Goal: Contribute content

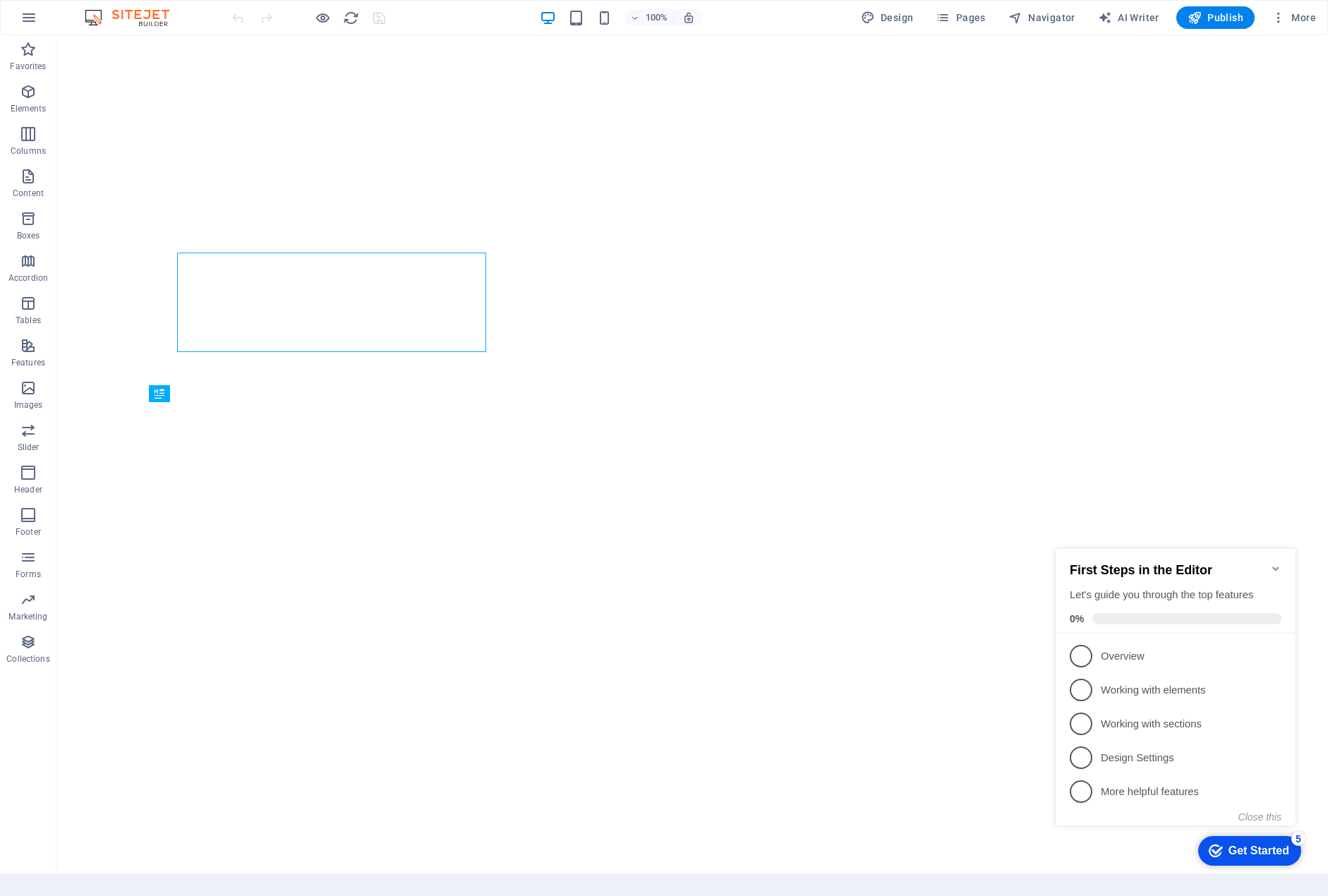
click at [1277, 564] on icon "Minimize checklist" at bounding box center [1275, 568] width 11 height 11
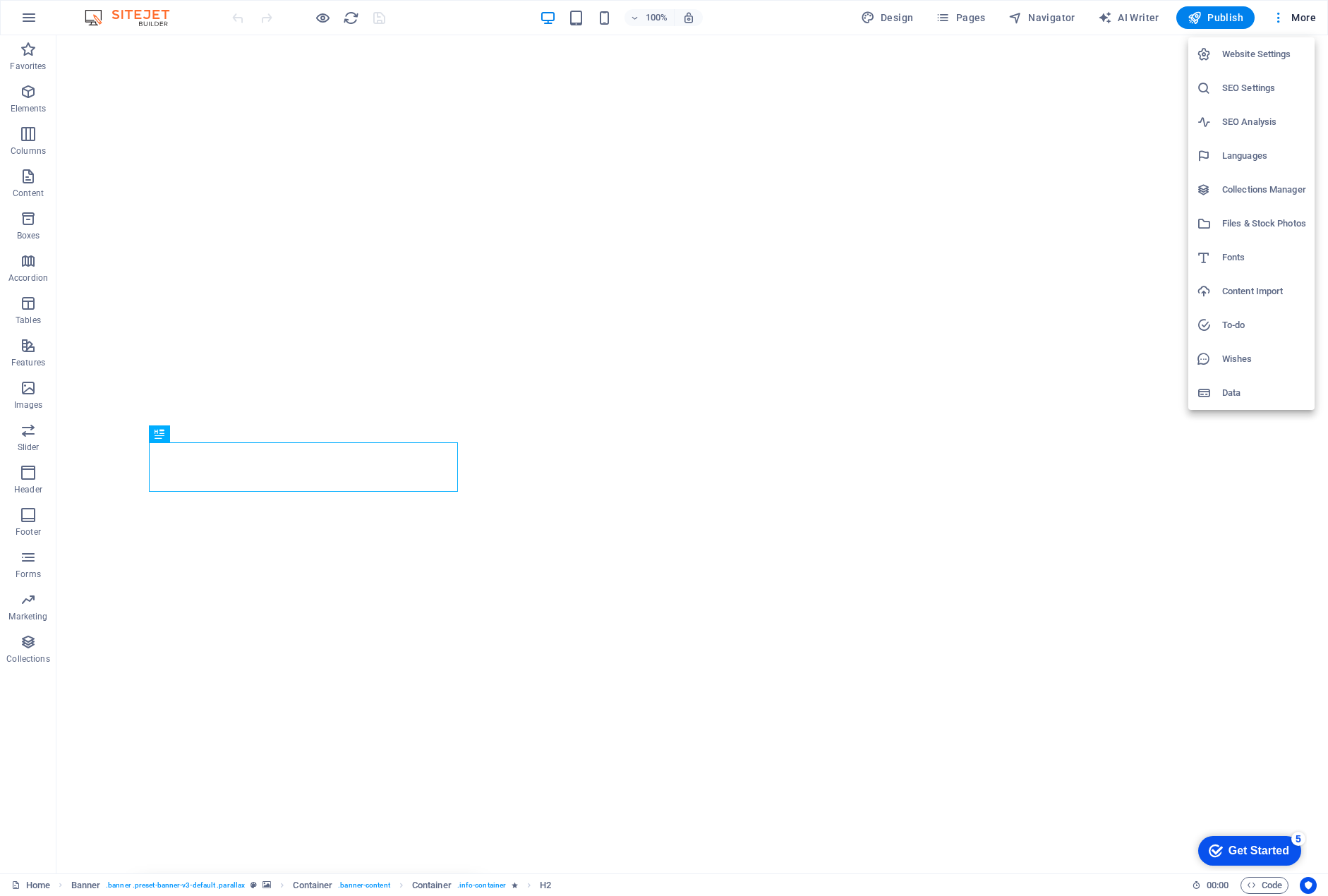
click at [1267, 50] on h6 "Website Settings" at bounding box center [1263, 54] width 84 height 17
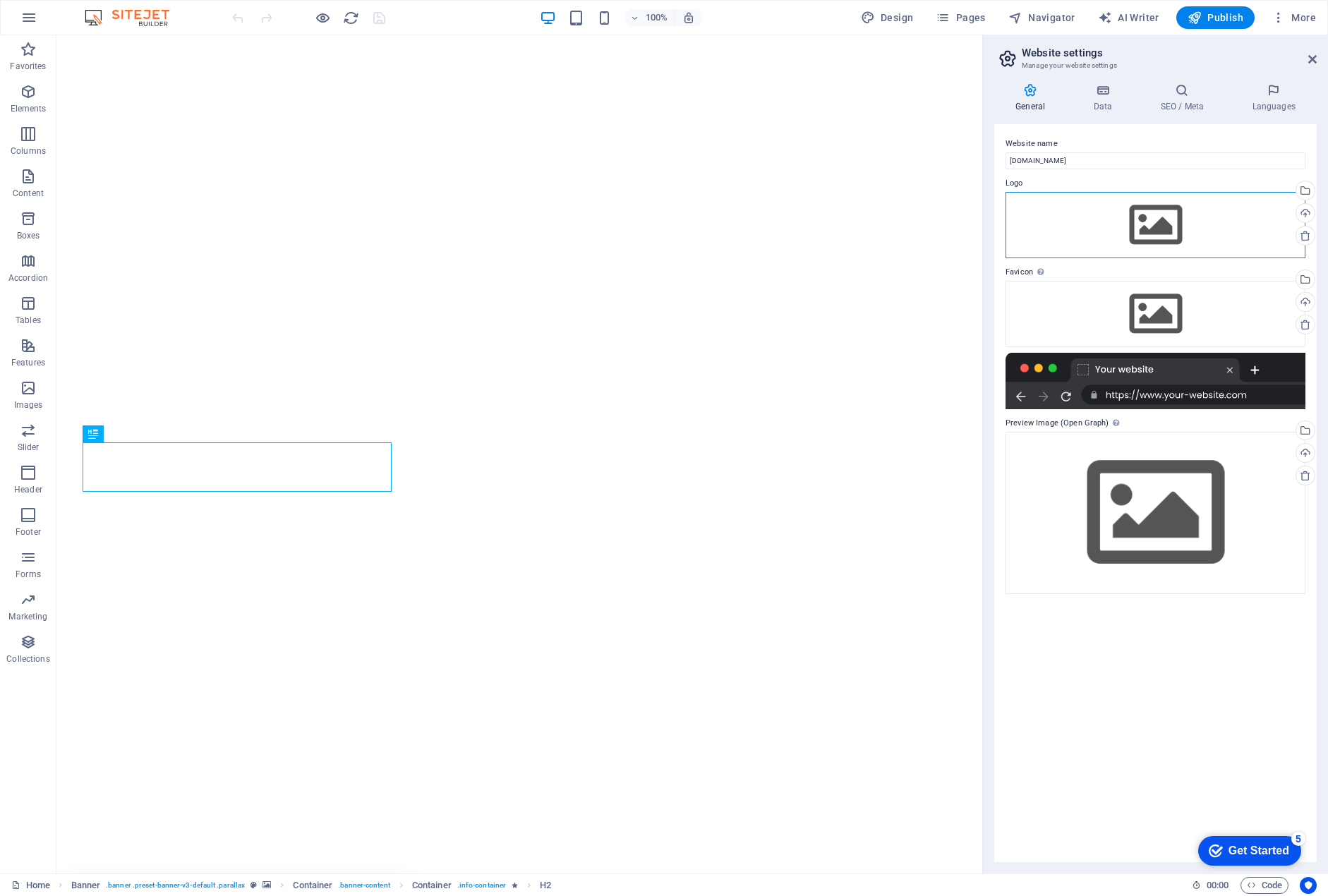
click at [1151, 228] on div "Drag files here, click to choose files or select files from Files or our free s…" at bounding box center [1154, 224] width 300 height 67
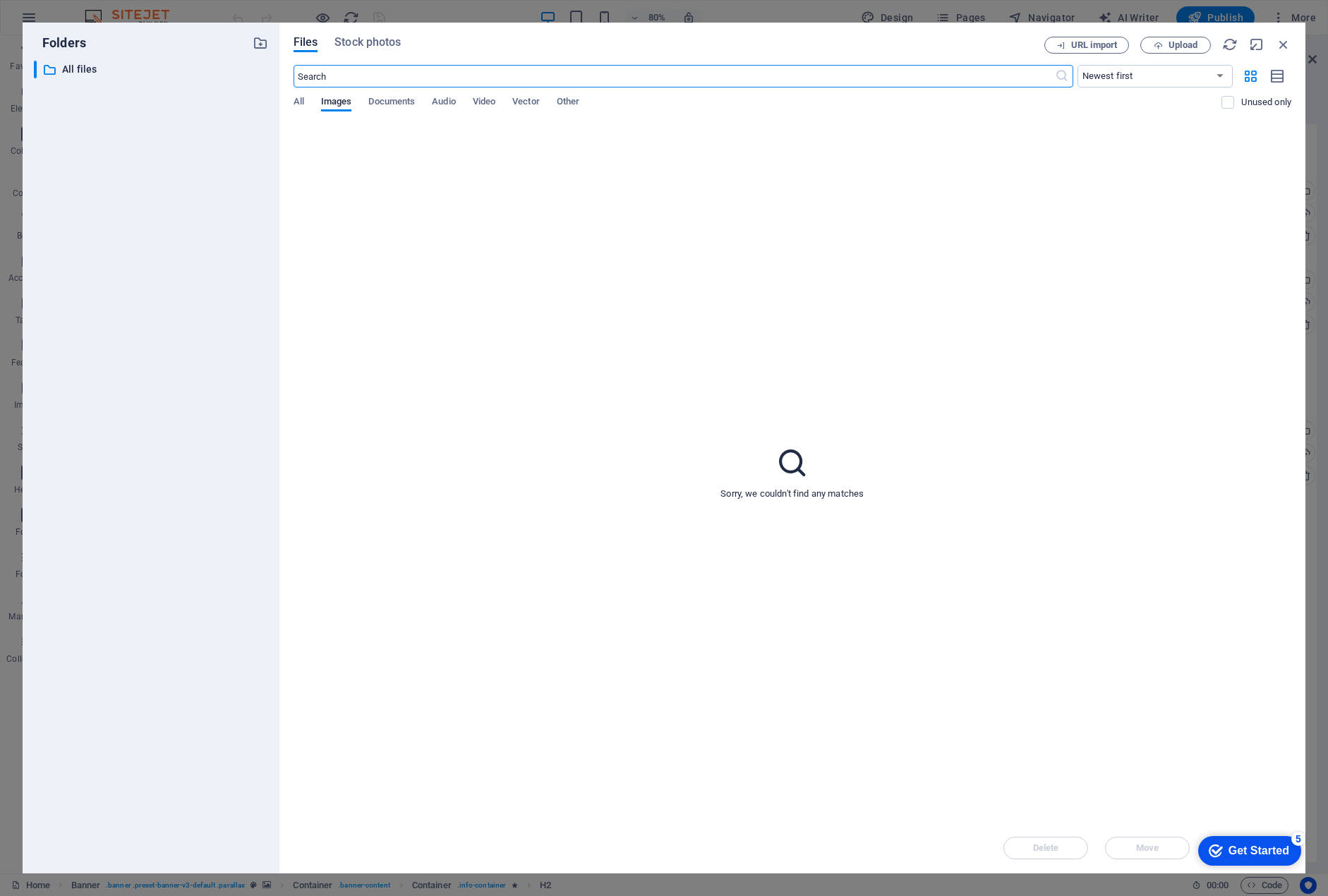
click at [776, 484] on div "Sorry, we couldn't find any matches" at bounding box center [792, 472] width 997 height 700
drag, startPoint x: 319, startPoint y: 116, endPoint x: 690, endPoint y: 270, distance: 401.7
click at [692, 270] on div "Sorry, we couldn't find any matches" at bounding box center [792, 472] width 997 height 700
click at [63, 73] on p "All files" at bounding box center [152, 69] width 180 height 16
click at [72, 67] on p "All files" at bounding box center [152, 69] width 180 height 16
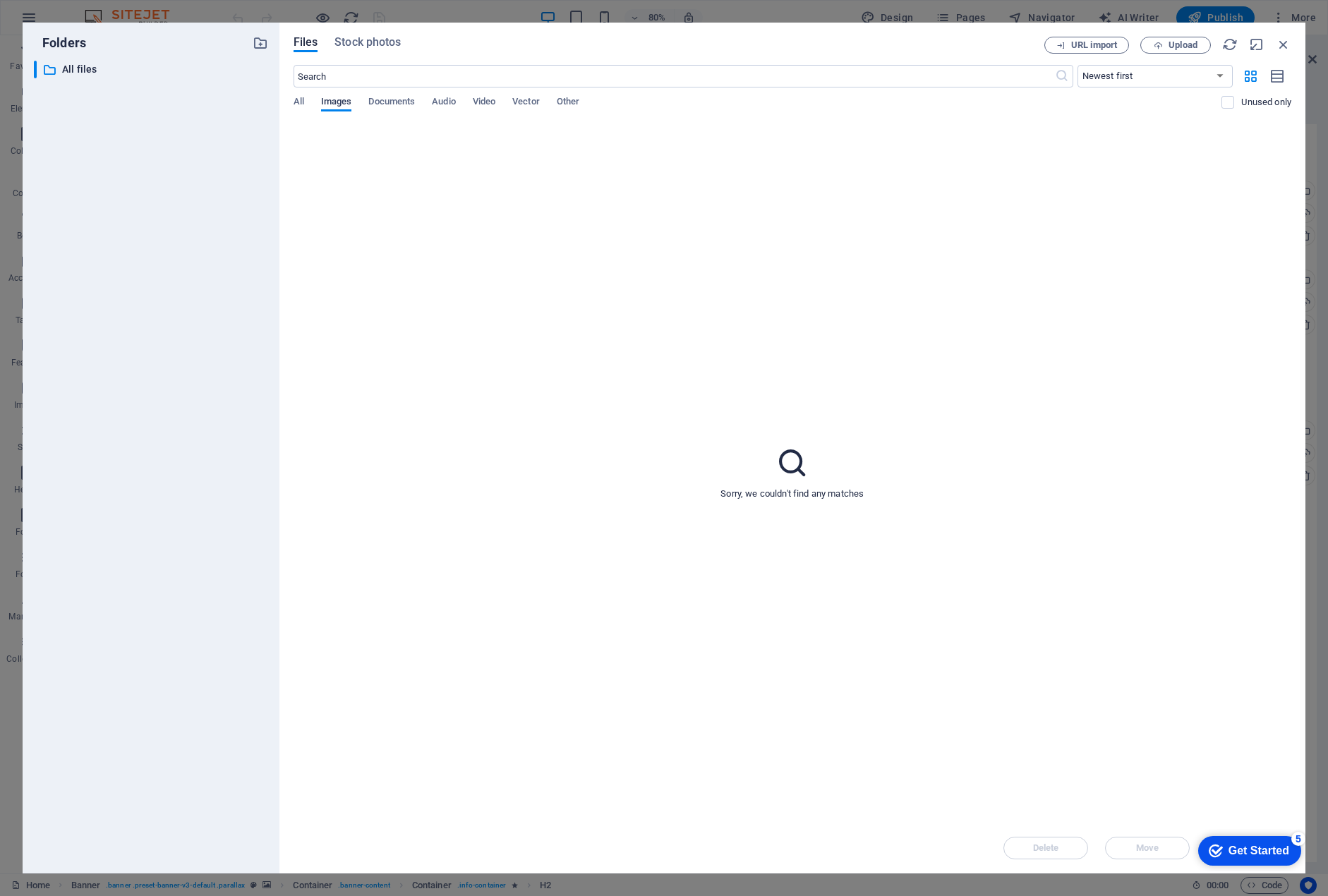
click at [332, 106] on span "Images" at bounding box center [336, 102] width 31 height 20
click at [675, 417] on div "Sorry, we couldn't find any matches" at bounding box center [792, 472] width 997 height 700
drag, startPoint x: 680, startPoint y: 418, endPoint x: 796, endPoint y: 479, distance: 131.1
click at [681, 419] on div "Sorry, we couldn't find any matches" at bounding box center [792, 472] width 997 height 700
click at [819, 477] on div "Sorry, we couldn't find any matches" at bounding box center [792, 472] width 997 height 700
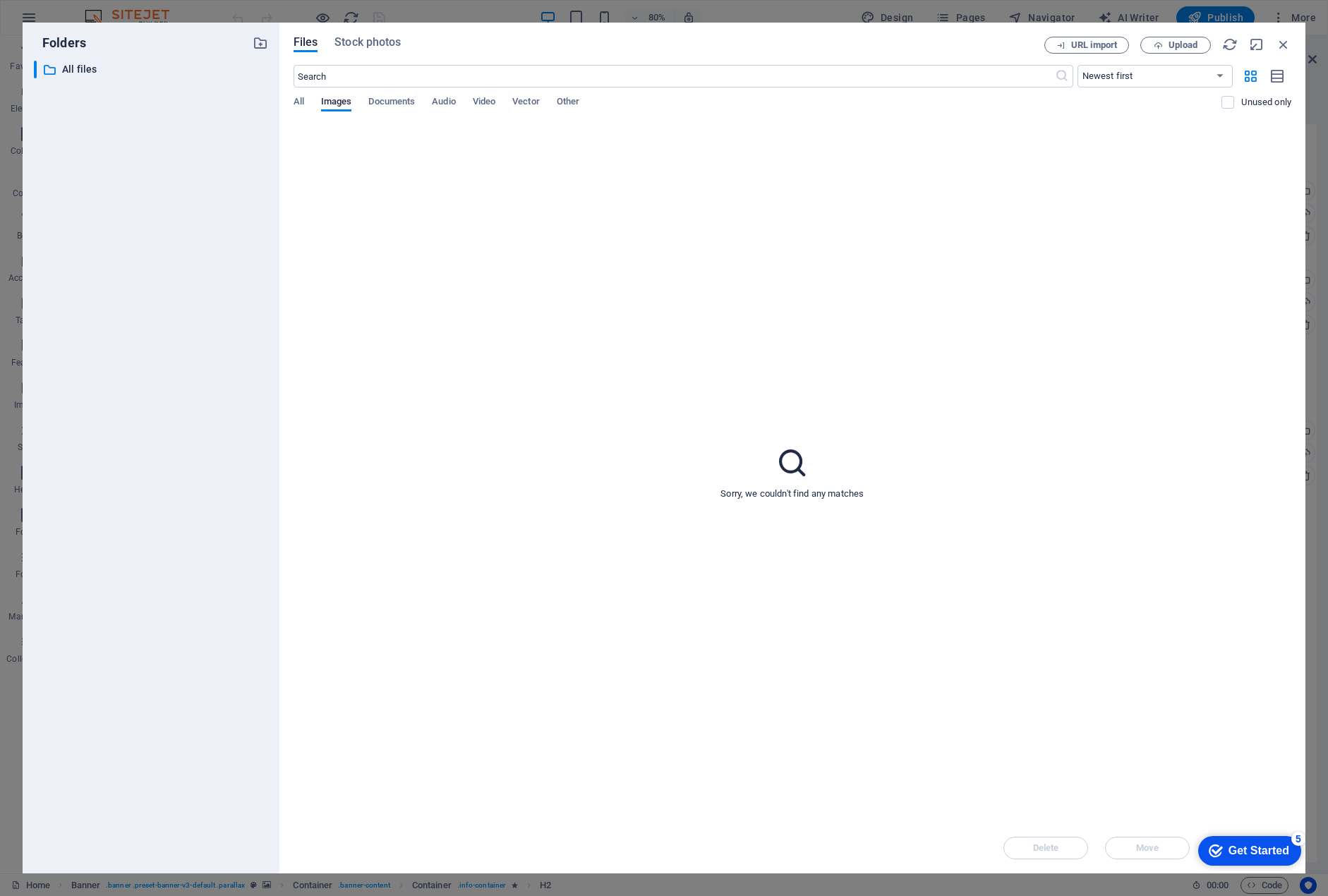
click at [819, 477] on div "Sorry, we couldn't find any matches" at bounding box center [792, 472] width 997 height 700
click at [1162, 39] on button "Upload" at bounding box center [1175, 45] width 70 height 17
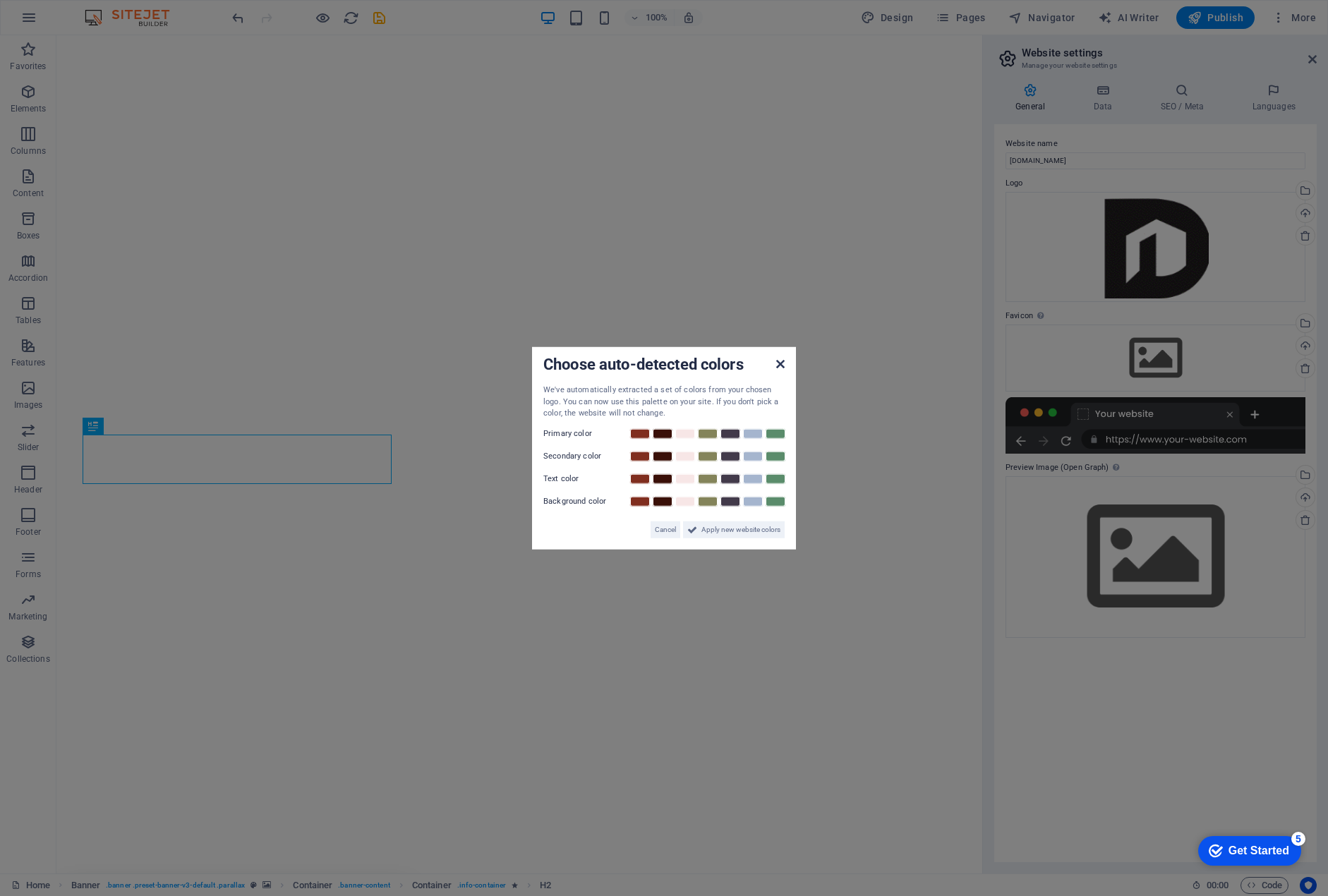
click at [777, 364] on icon at bounding box center [780, 364] width 8 height 11
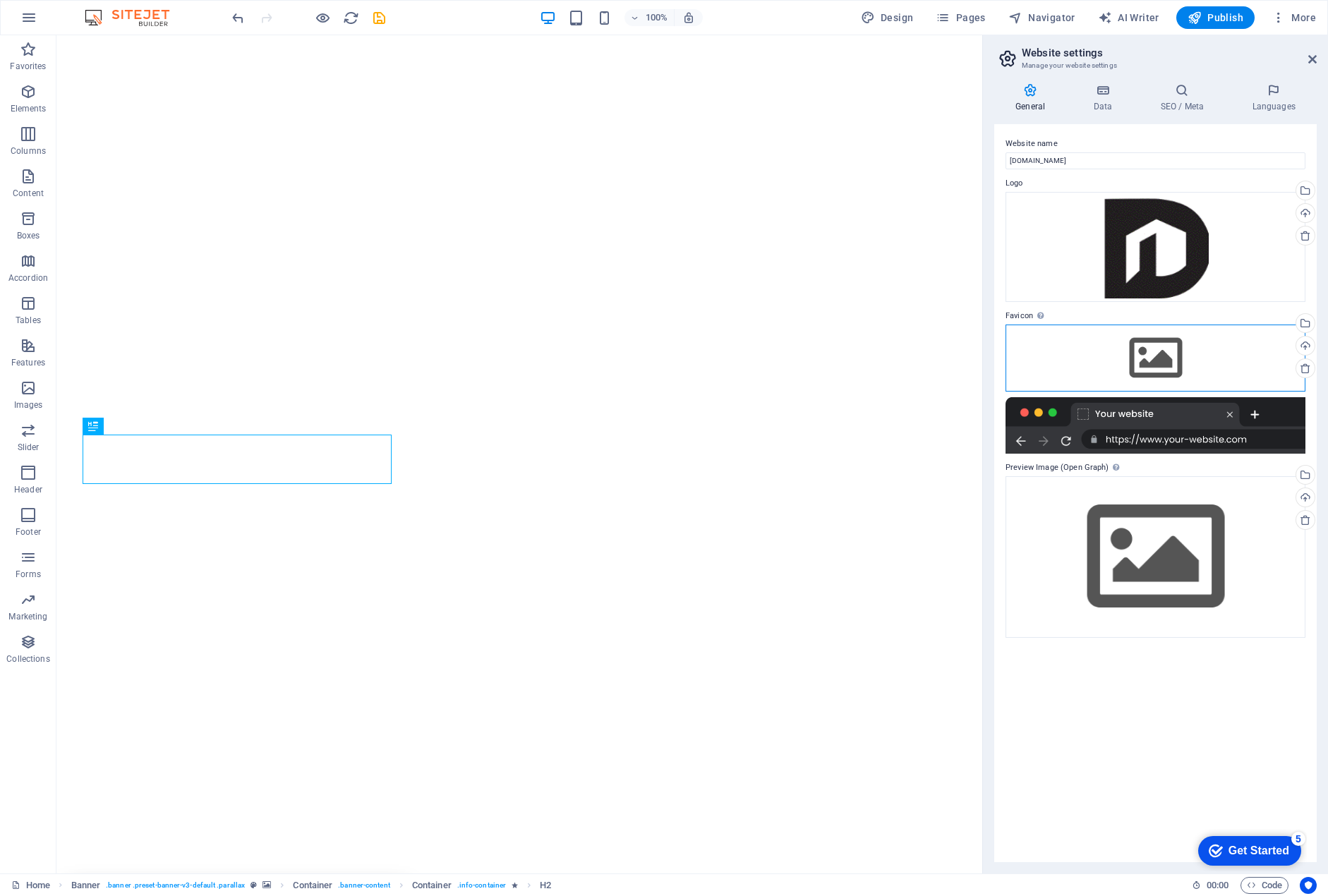
click at [1157, 359] on div "Drag files here, click to choose files or select files from Files or our free s…" at bounding box center [1154, 358] width 300 height 67
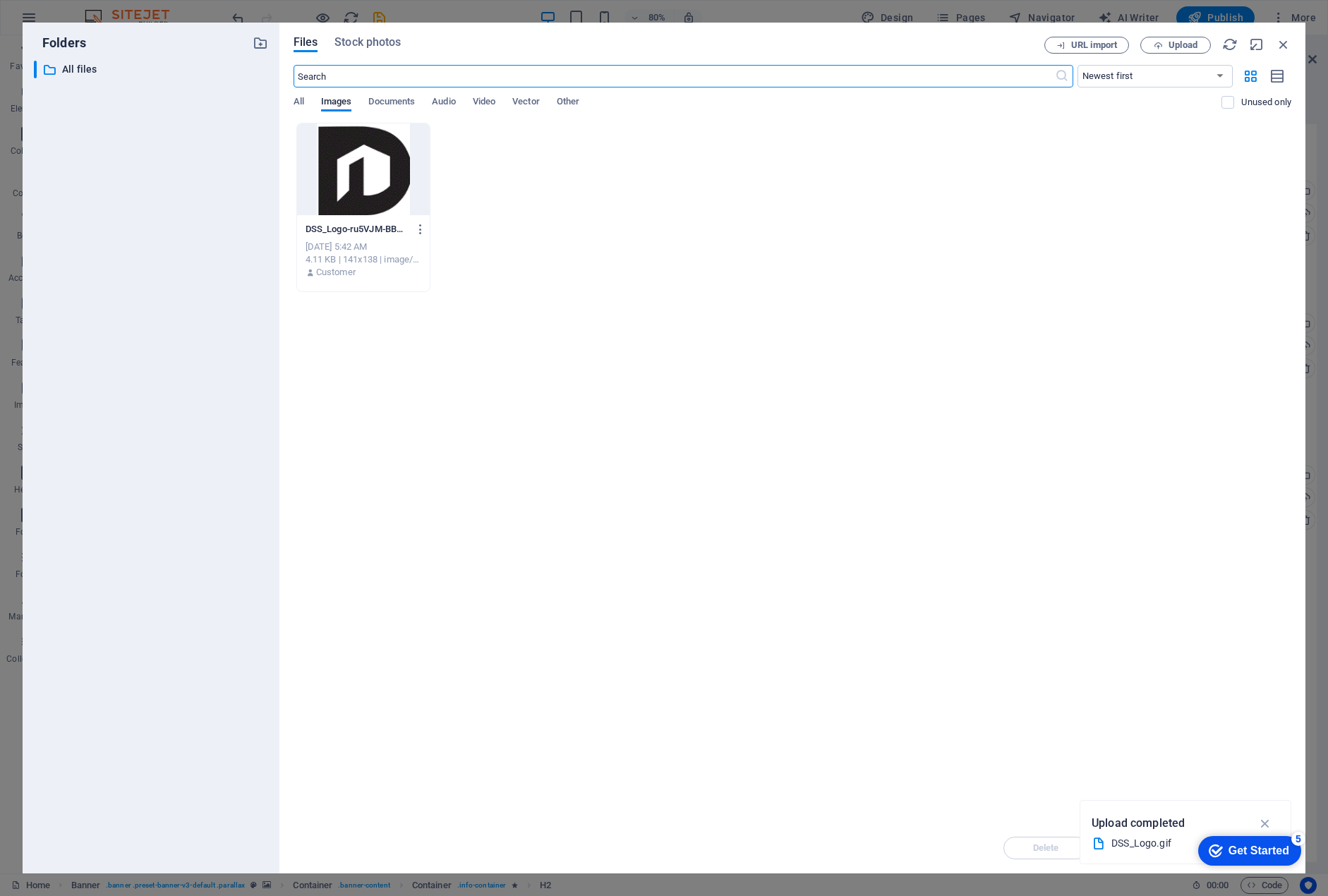
click at [378, 178] on div at bounding box center [363, 169] width 133 height 92
click at [332, 180] on div "1" at bounding box center [363, 169] width 133 height 92
click at [332, 180] on div at bounding box center [363, 169] width 133 height 92
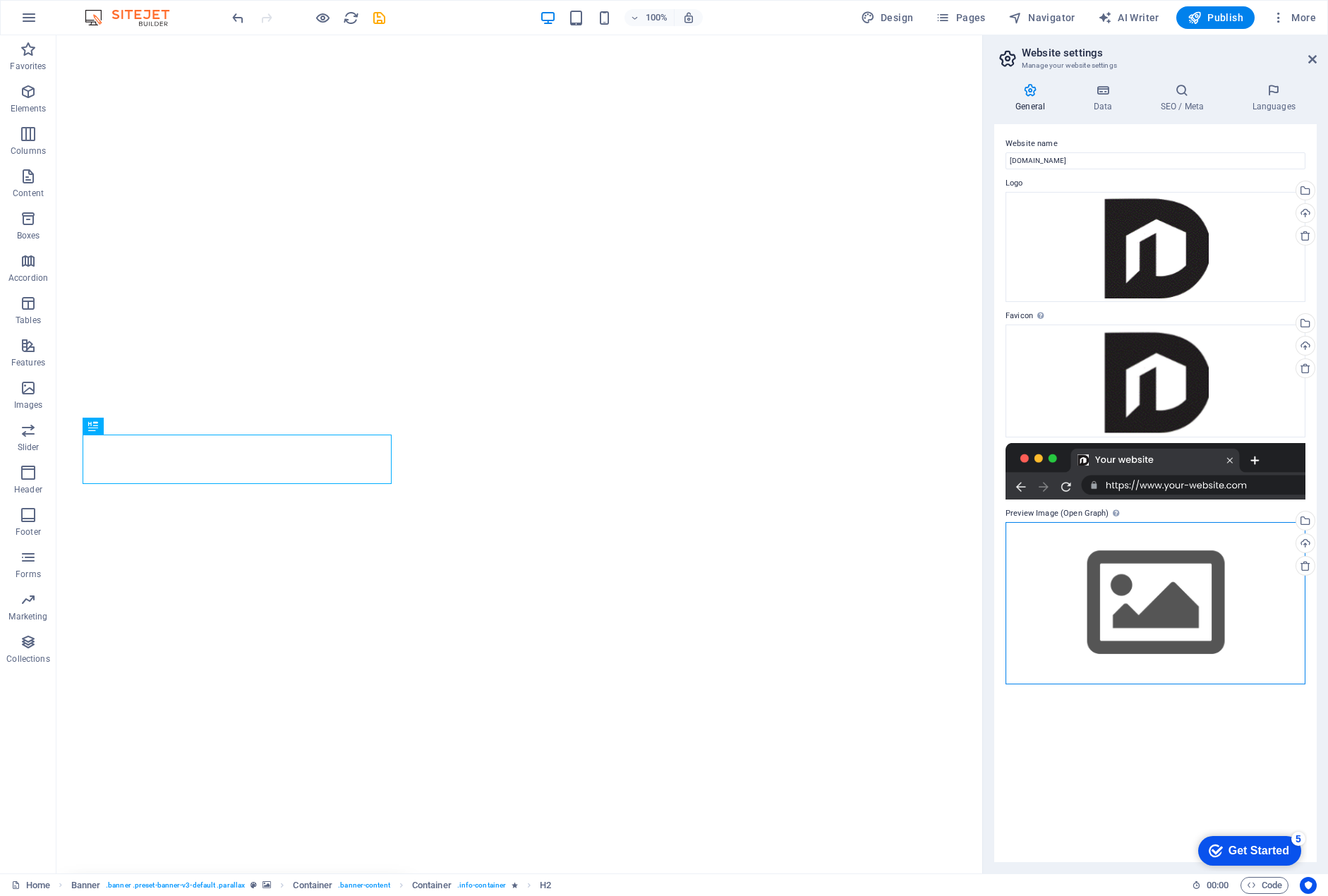
click at [1133, 591] on div "Drag files here, click to choose files or select files from Files or our free s…" at bounding box center [1154, 603] width 300 height 162
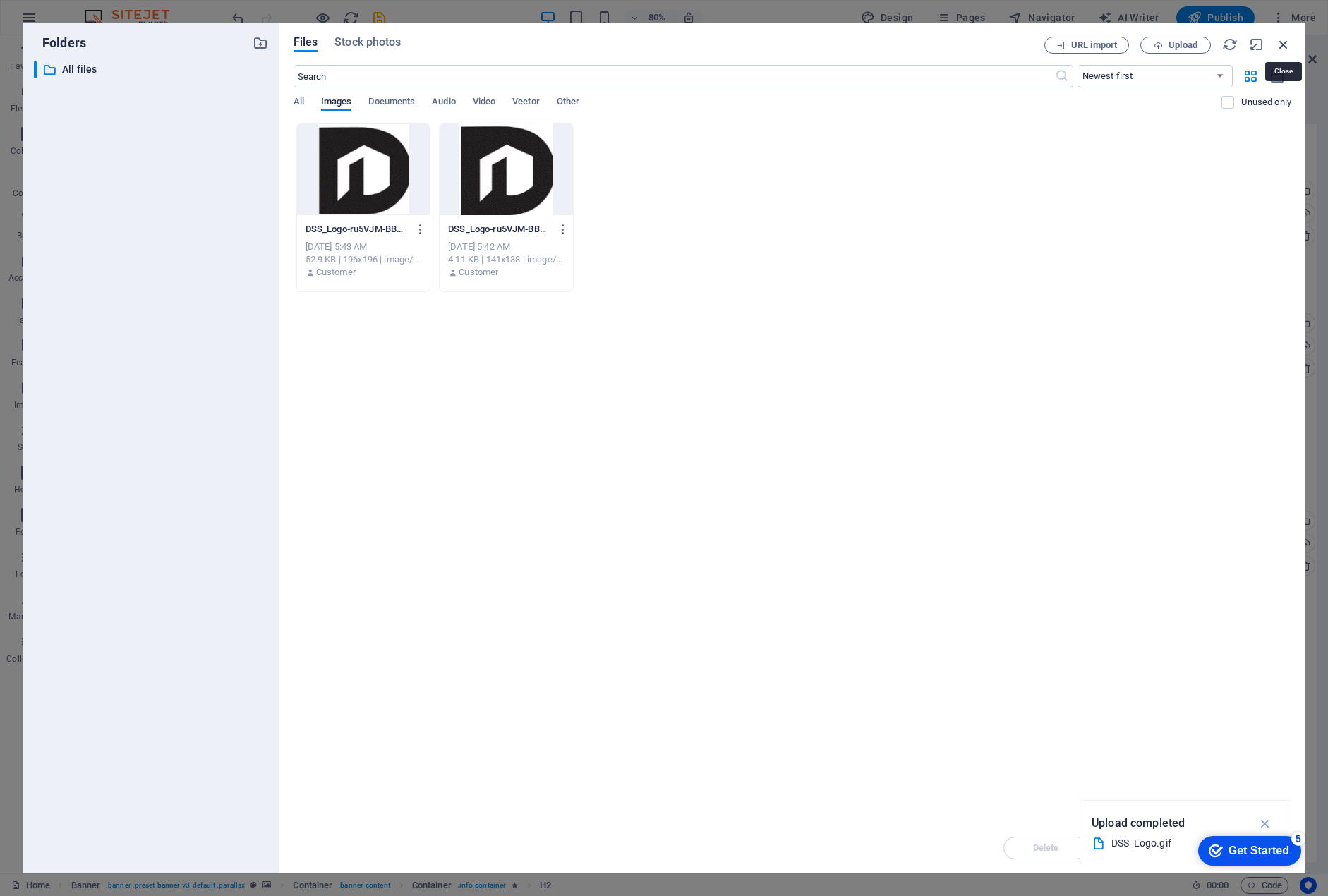
click at [1283, 45] on icon "button" at bounding box center [1283, 44] width 16 height 16
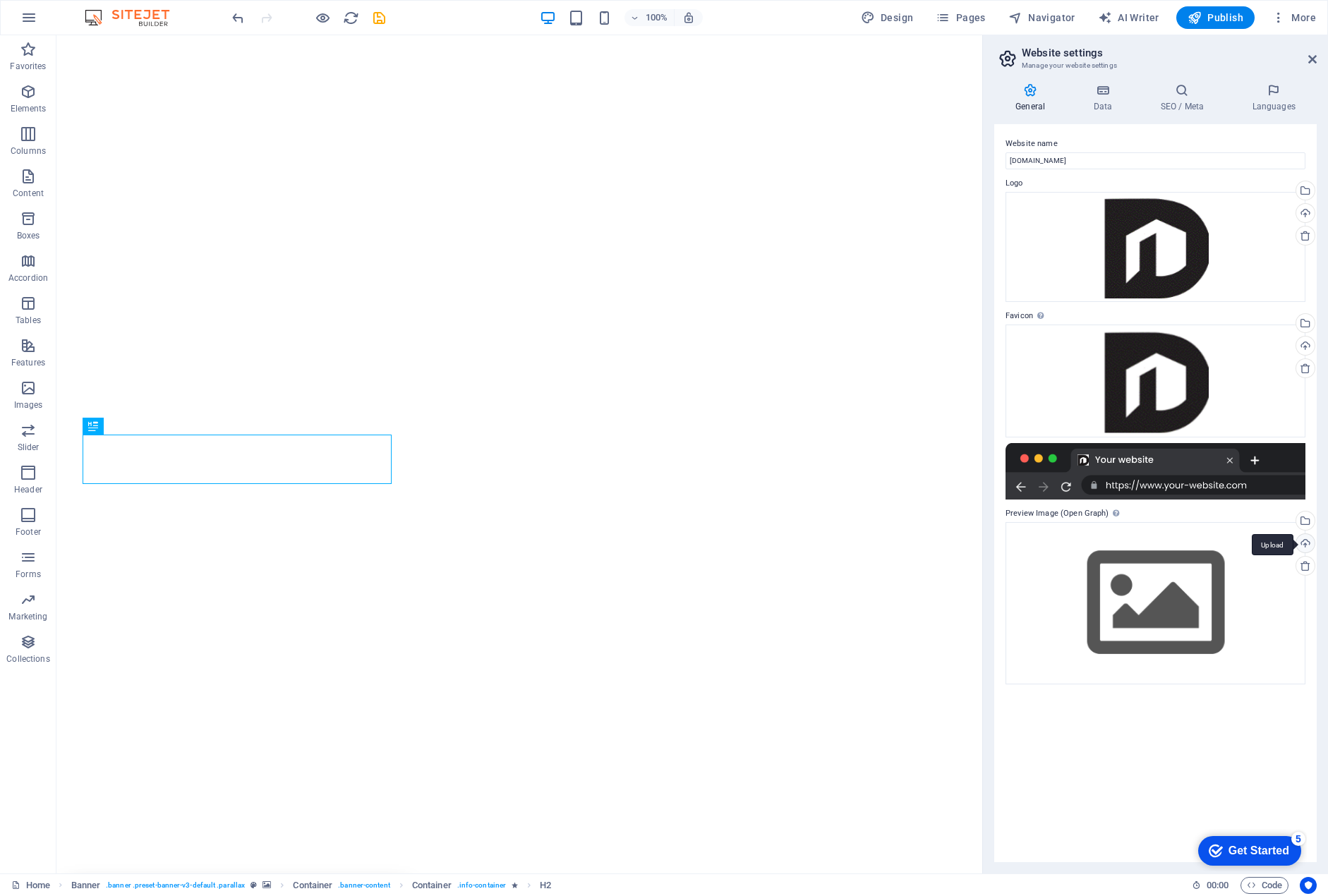
click at [1306, 546] on div "Upload" at bounding box center [1304, 545] width 22 height 22
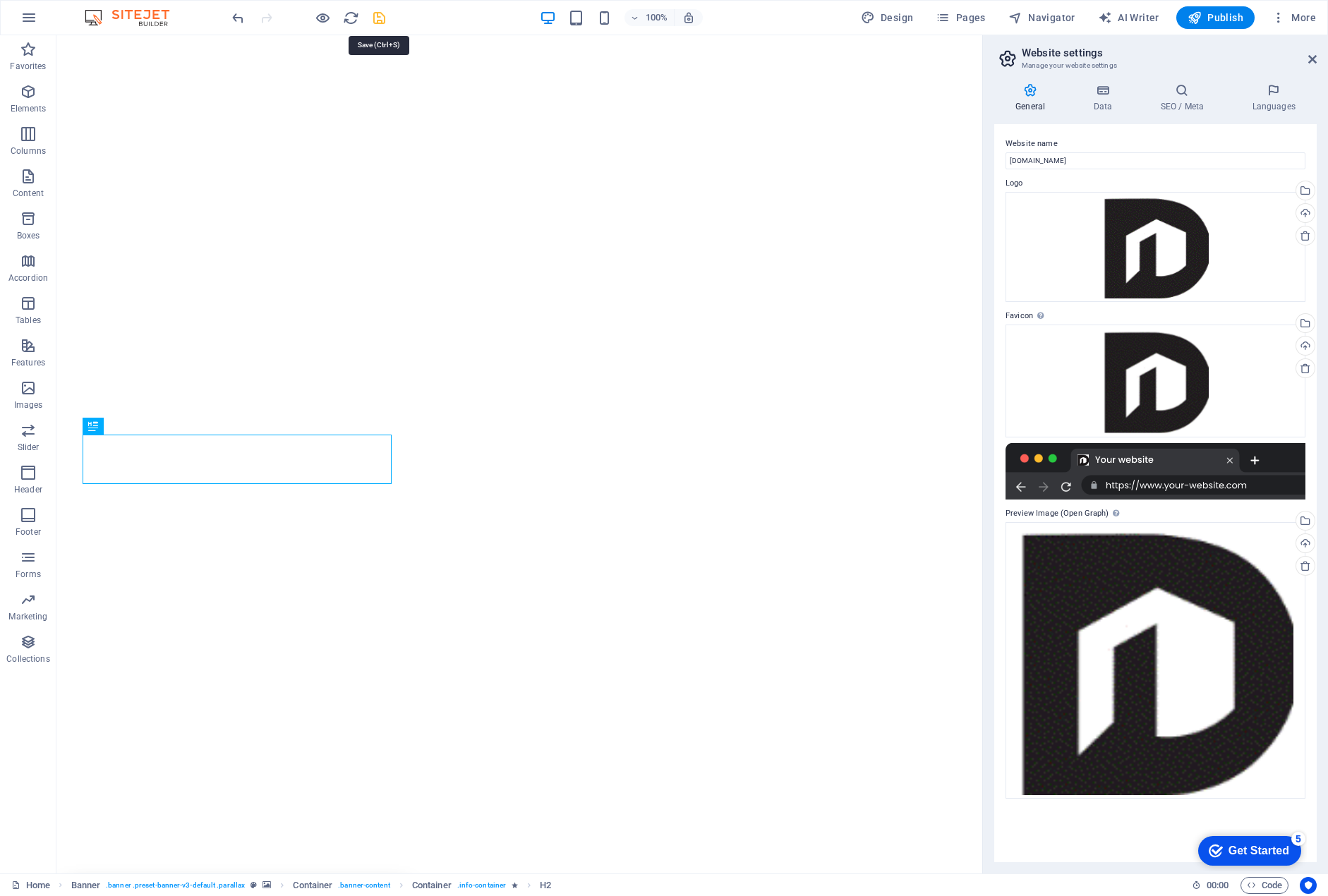
click at [0, 0] on icon "save" at bounding box center [0, 0] width 0 height 0
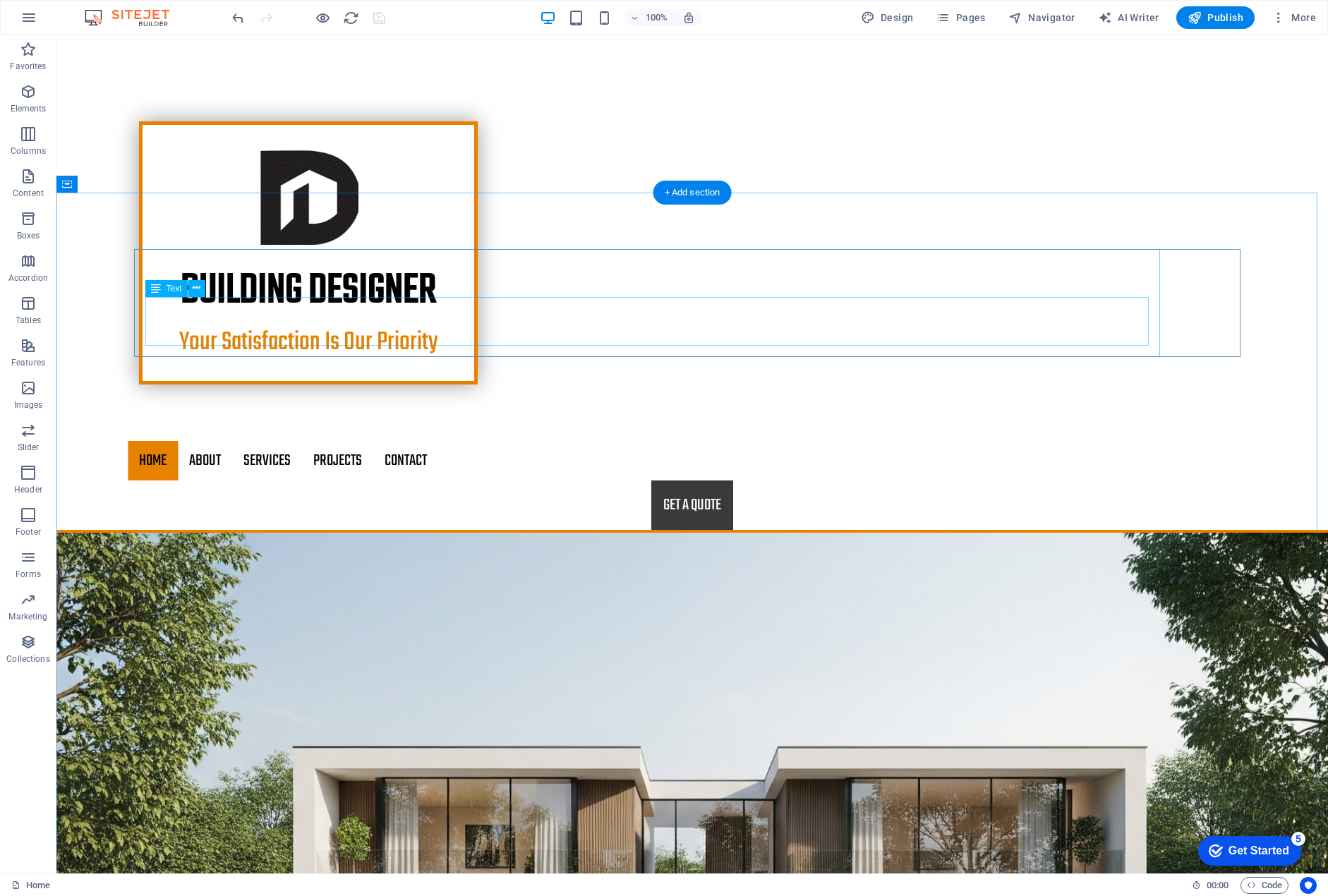
scroll to position [776, 0]
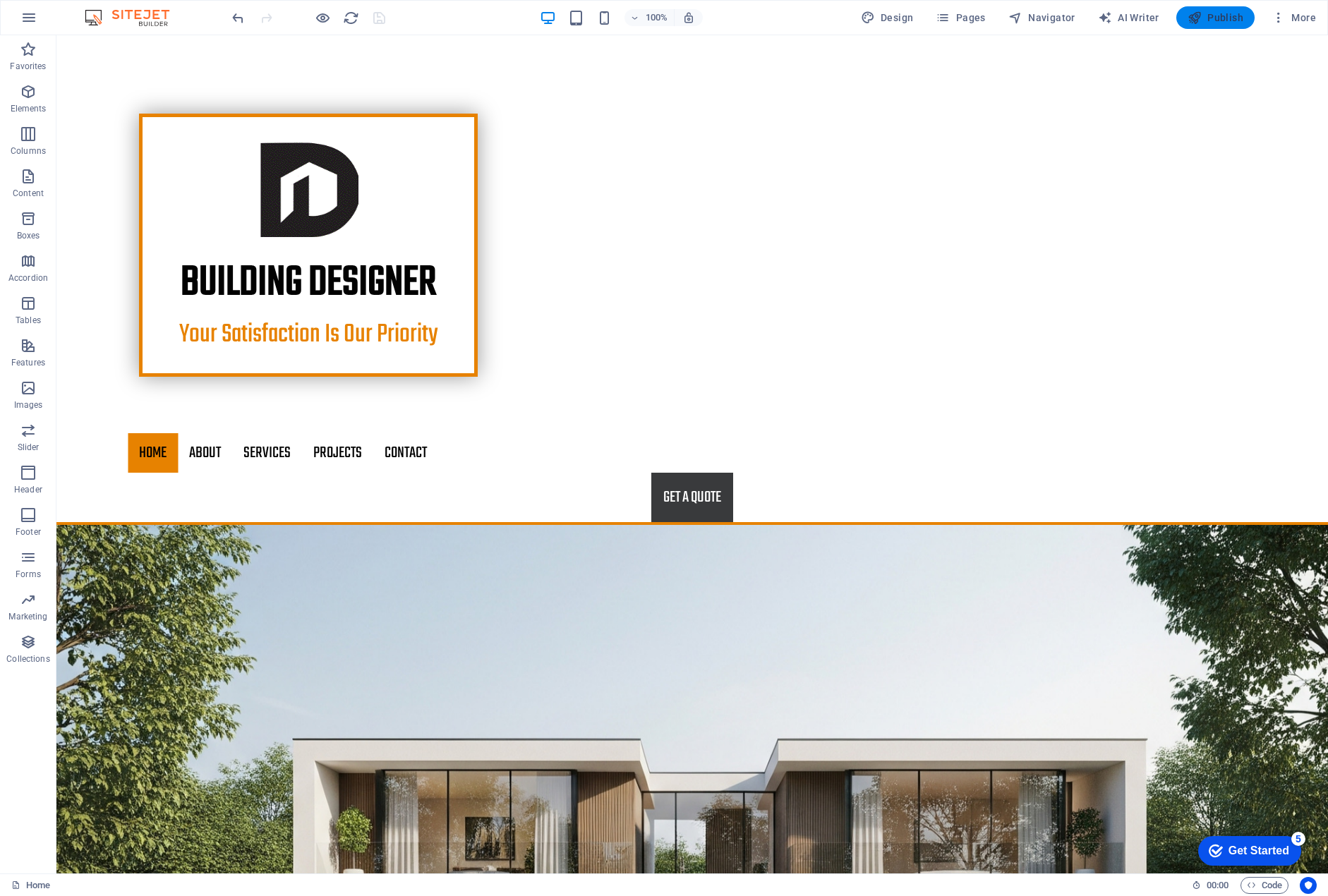
click at [1221, 24] on button "Publish" at bounding box center [1214, 18] width 78 height 23
